Goal: Check status: Check status

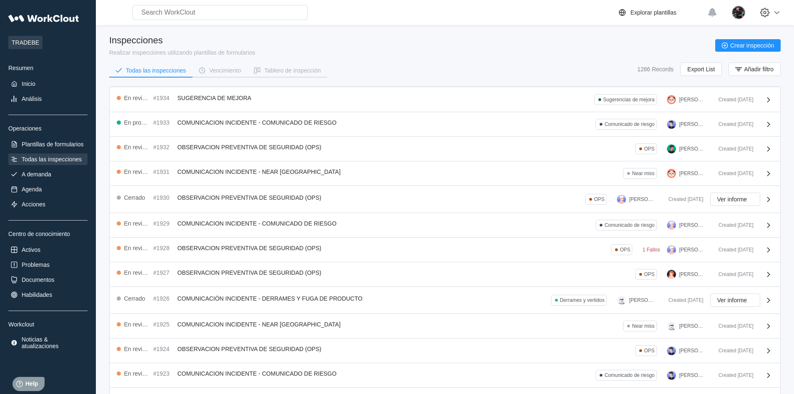
drag, startPoint x: 355, startPoint y: 58, endPoint x: 349, endPoint y: 50, distance: 9.8
click at [349, 50] on div "Inspecciones Realizar inspecciones utilizando plantillas de formularios Crear i…" at bounding box center [445, 45] width 672 height 21
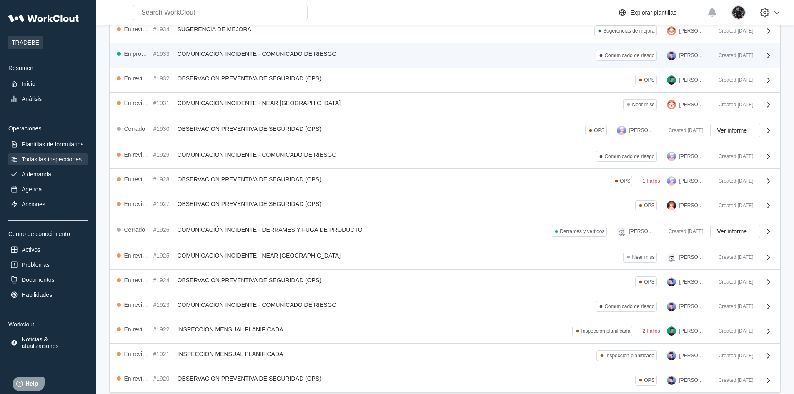
scroll to position [83, 0]
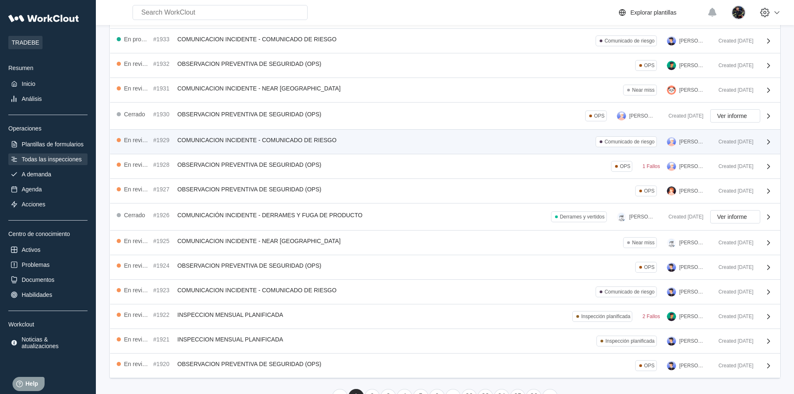
click at [253, 142] on span "COMUNICACION INCIDENTE - COMUNICADO DE RIESGO" at bounding box center [257, 140] width 159 height 7
click at [346, 146] on div "En revisión #1929 COMUNICACION INCIDENTE - COMUNICADO DE RIESGO Comunicado de r…" at bounding box center [415, 141] width 596 height 11
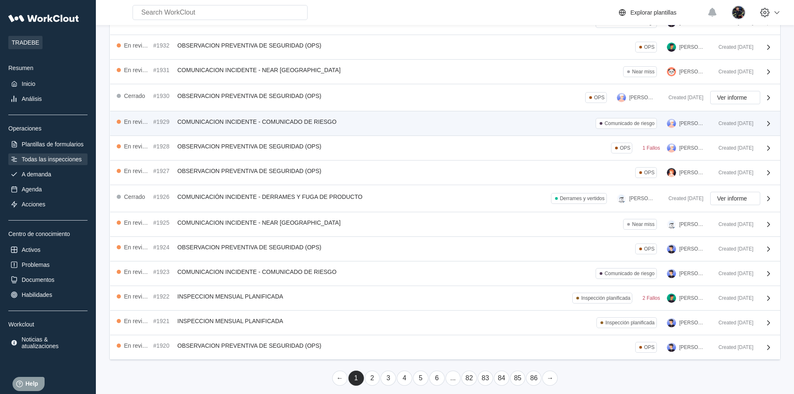
scroll to position [107, 0]
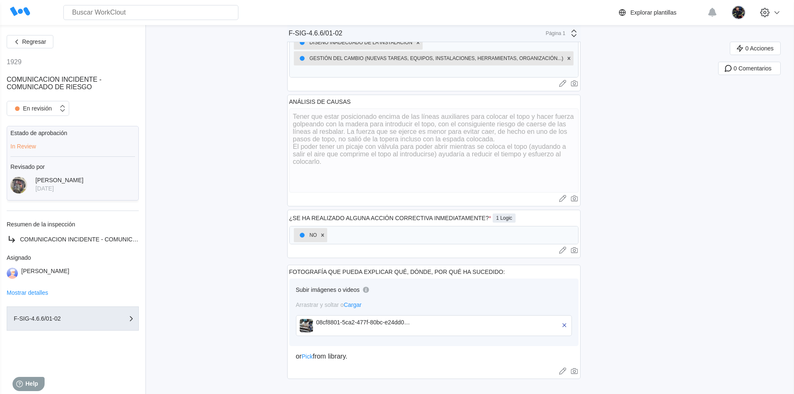
scroll to position [249, 0]
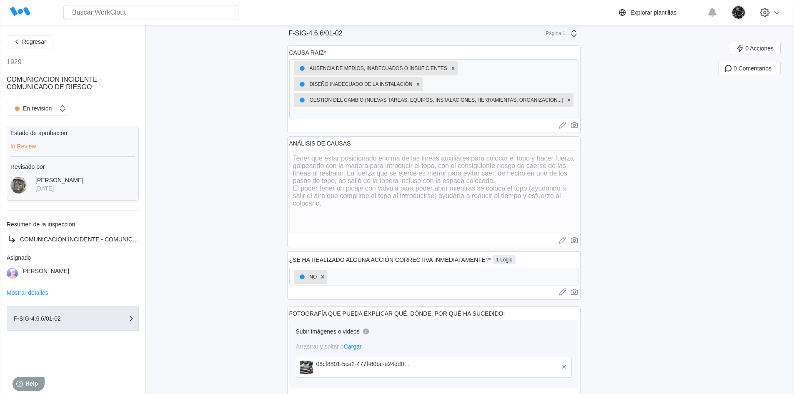
click at [244, 201] on div "Regresar 1929 COMUNICACION INCIDENTE - COMUNICADO DE RIESGO En revisión Estado …" at bounding box center [397, 105] width 794 height 659
click at [194, 173] on div "Regresar 1929 COMUNICACION INCIDENTE - COMUNICADO DE RIESGO En revisión Estado …" at bounding box center [397, 105] width 794 height 659
click at [303, 144] on div "ANÁLISIS DE CAUSAS" at bounding box center [320, 143] width 62 height 7
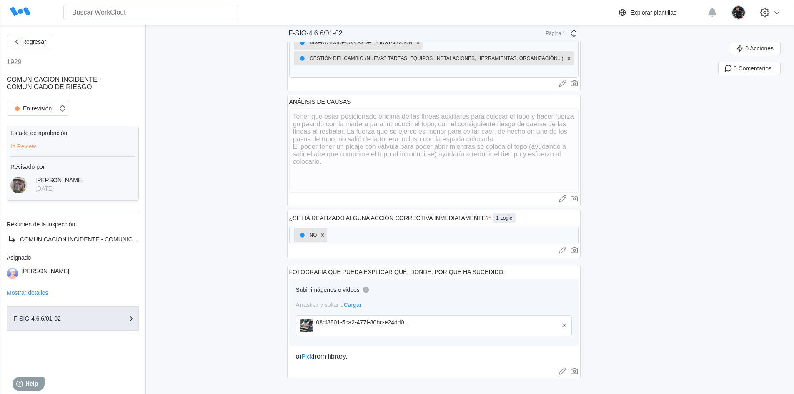
click at [244, 131] on div "Regresar 1929 COMUNICACION INCIDENTE - COMUNICADO DE RIESGO En revisión Estado …" at bounding box center [397, 64] width 794 height 659
click at [194, 154] on div "Regresar 1929 COMUNICACION INCIDENTE - COMUNICADO DE RIESGO En revisión Estado …" at bounding box center [397, 64] width 794 height 659
click at [48, 43] on button "Regresar" at bounding box center [30, 41] width 47 height 13
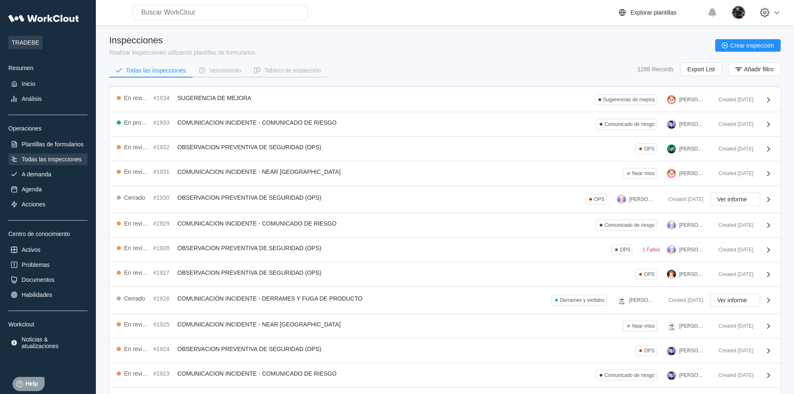
click at [315, 47] on div "Inspecciones Realizar inspecciones utilizando plantillas de formularios Crear i…" at bounding box center [445, 45] width 672 height 21
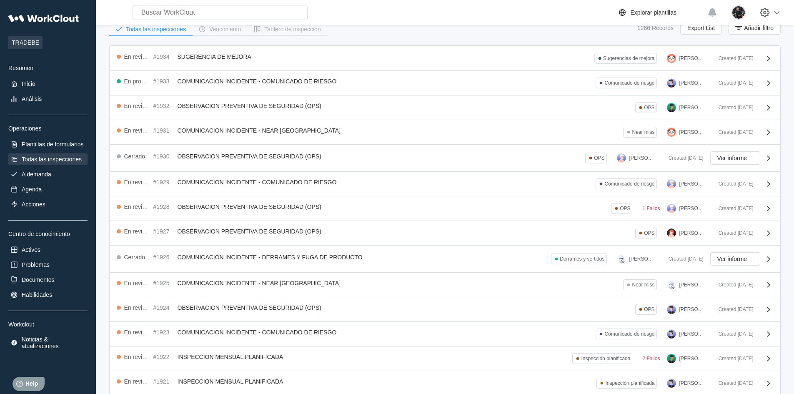
scroll to position [42, 0]
